Goal: Navigation & Orientation: Find specific page/section

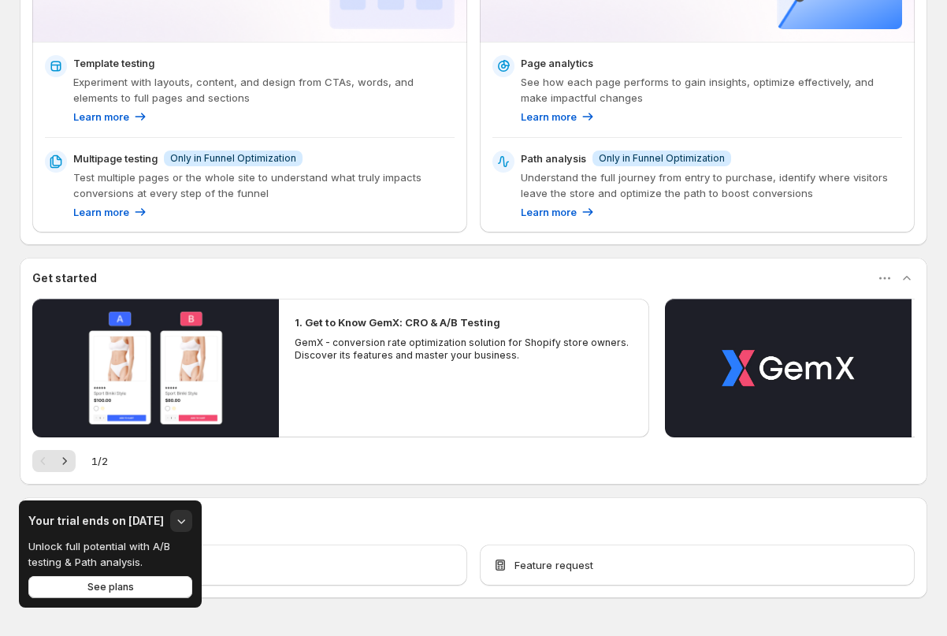
scroll to position [257, 0]
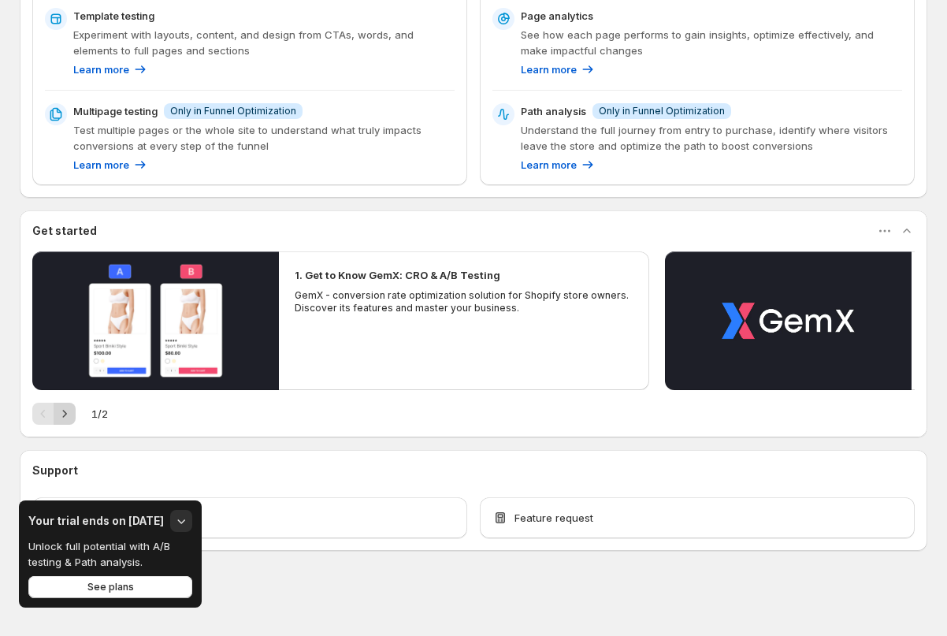
click at [60, 407] on icon "Next" at bounding box center [65, 414] width 16 height 16
